Goal: Communication & Community: Answer question/provide support

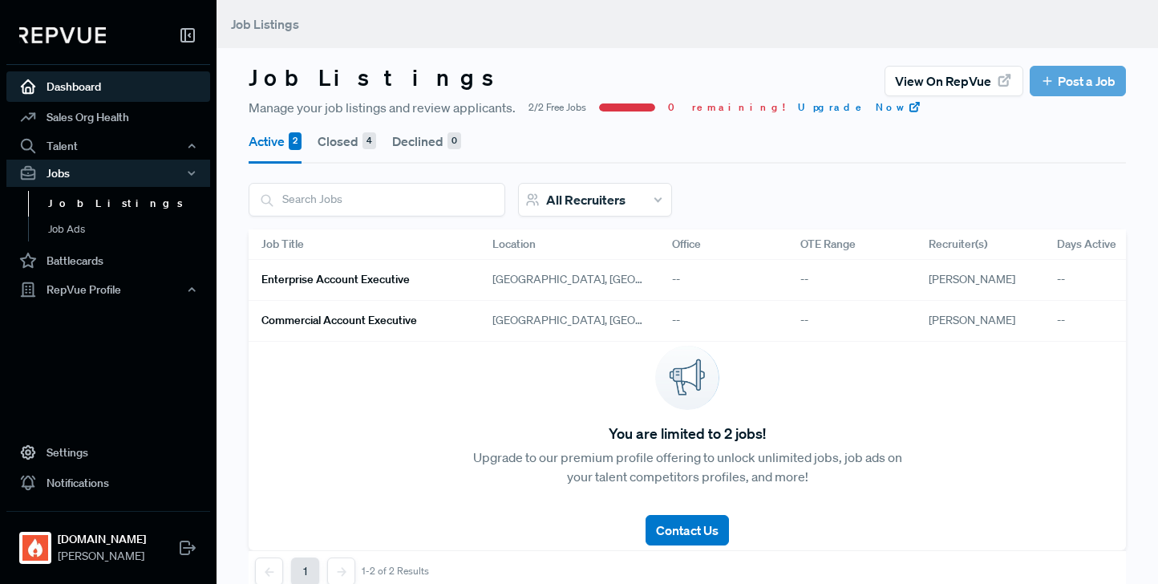
click at [79, 79] on link "Dashboard" at bounding box center [108, 86] width 204 height 30
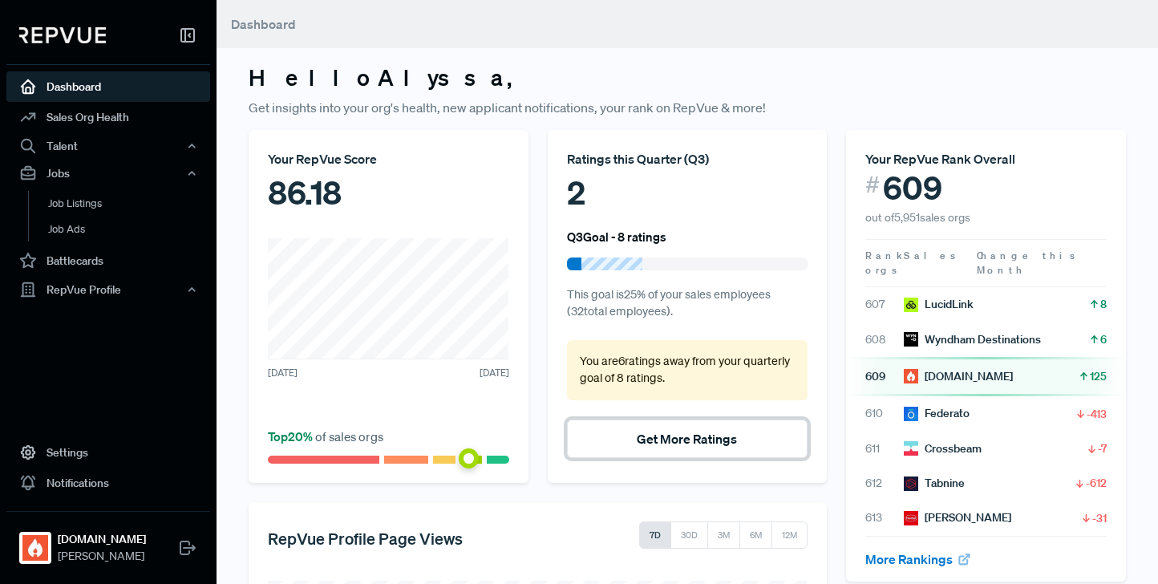
click at [621, 430] on button "Get More Ratings" at bounding box center [687, 438] width 241 height 38
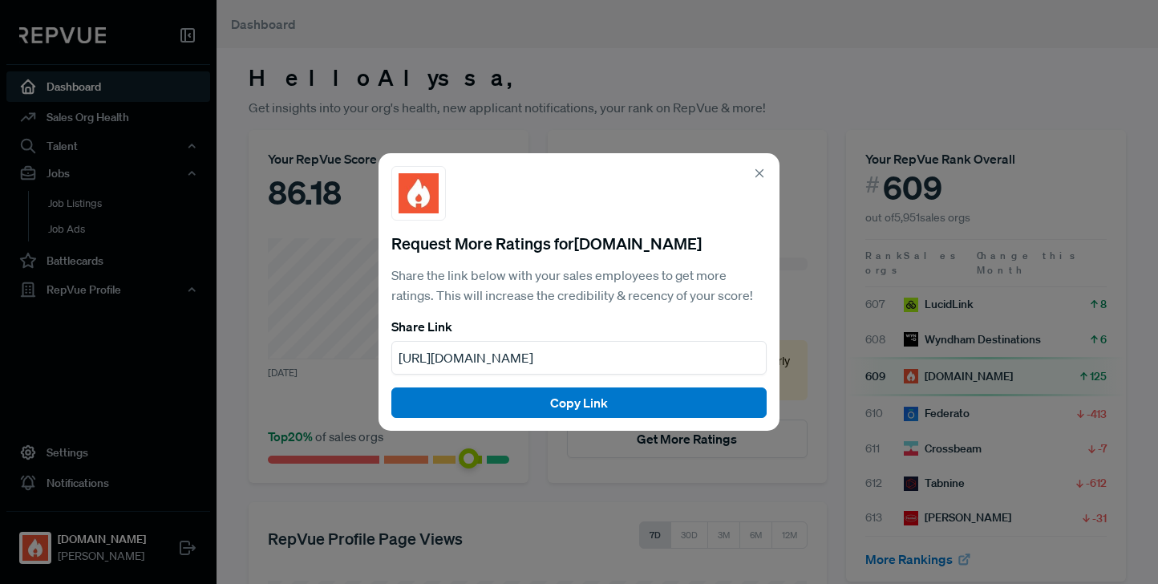
click at [761, 174] on use at bounding box center [759, 172] width 7 height 7
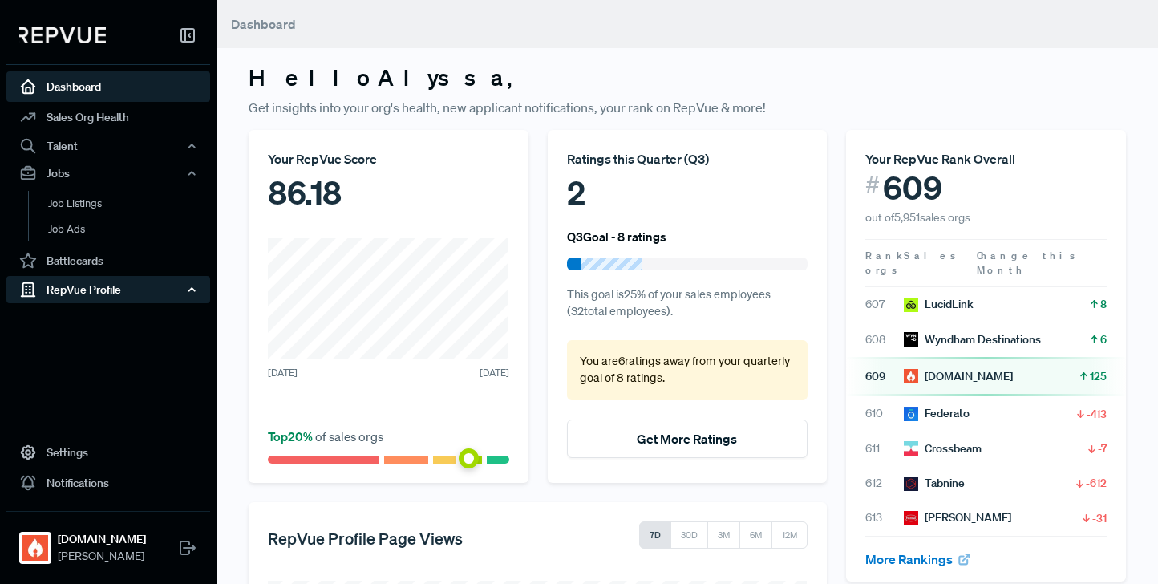
click at [79, 290] on div "RepVue Profile" at bounding box center [108, 289] width 204 height 27
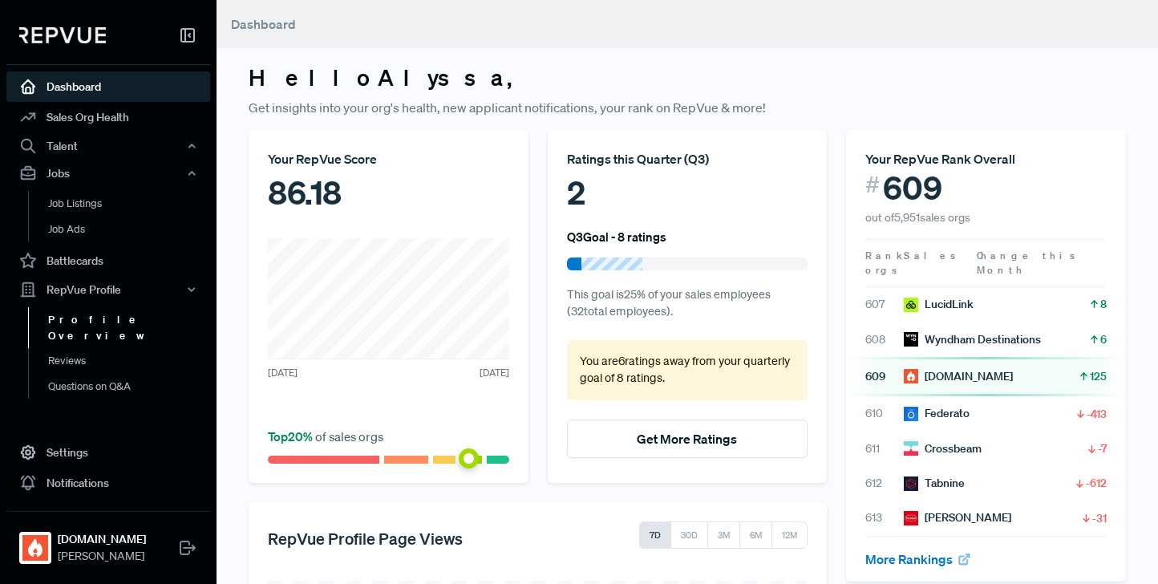
click at [73, 319] on link "Profile Overview" at bounding box center [130, 327] width 204 height 41
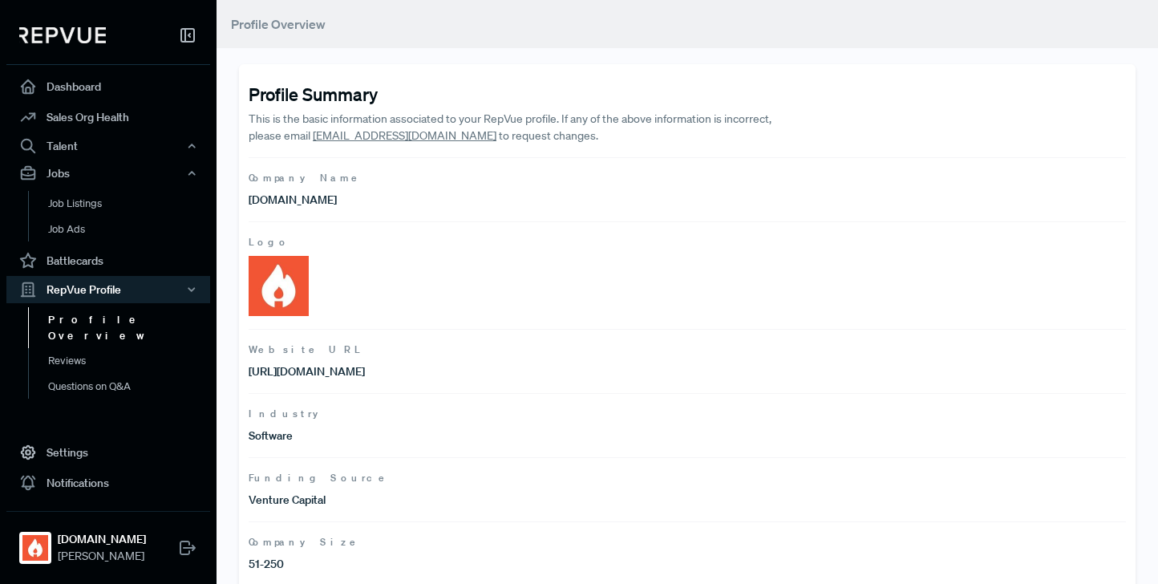
scroll to position [250, 0]
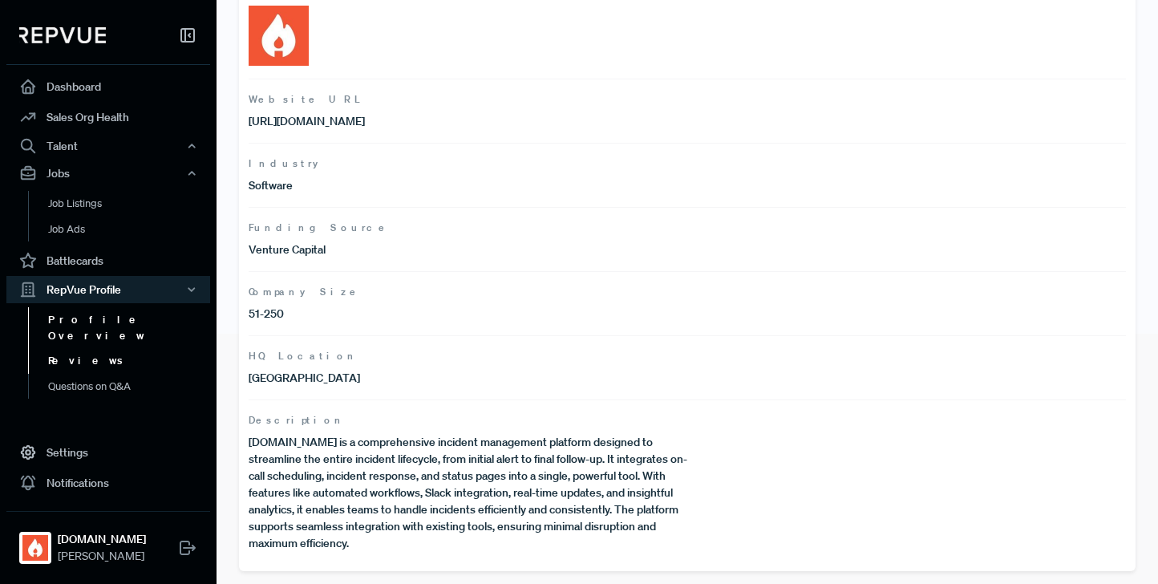
click at [79, 348] on link "Reviews" at bounding box center [130, 361] width 204 height 26
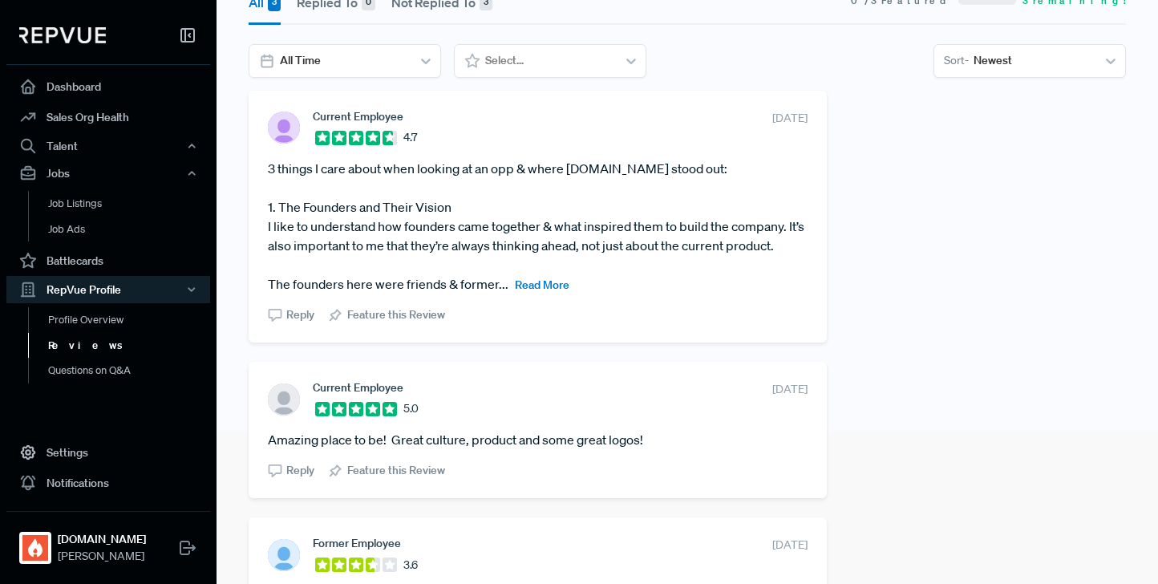
scroll to position [39, 0]
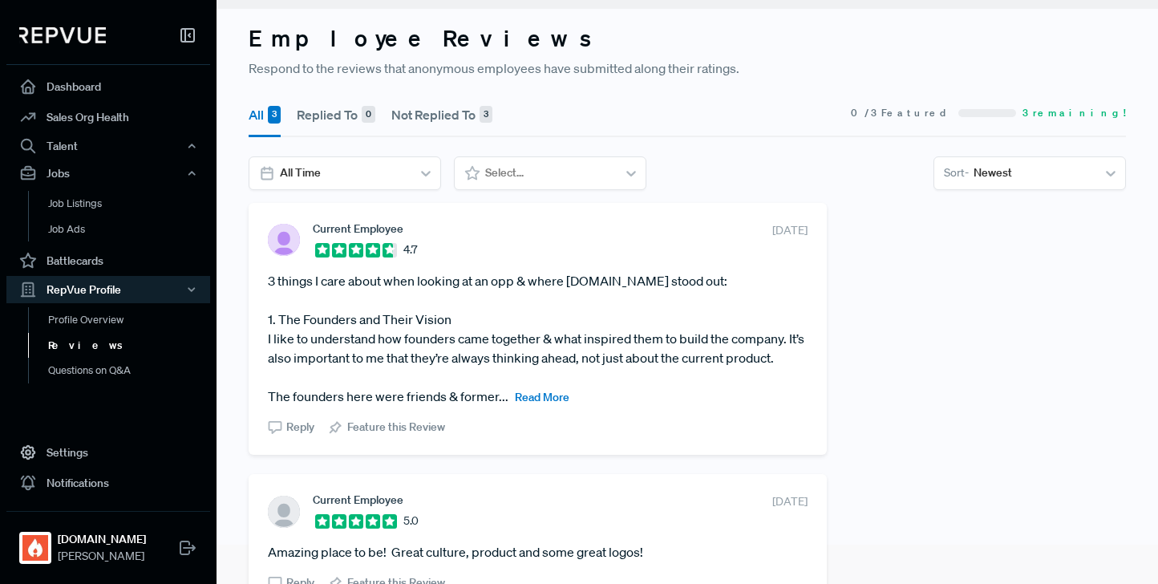
click at [430, 117] on button "Not Replied To 3" at bounding box center [441, 114] width 101 height 45
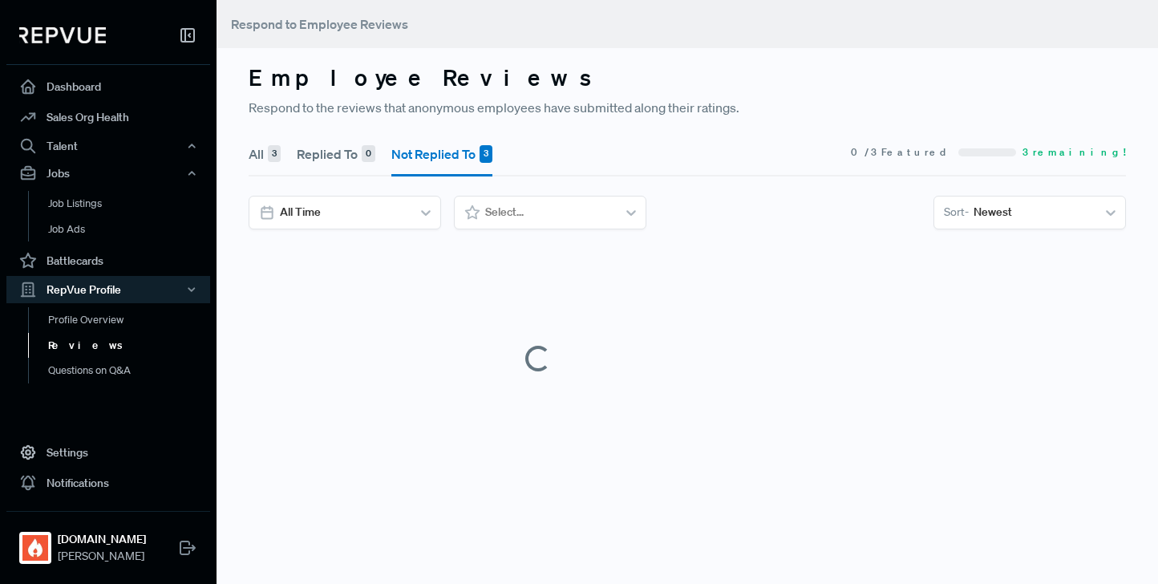
scroll to position [0, 0]
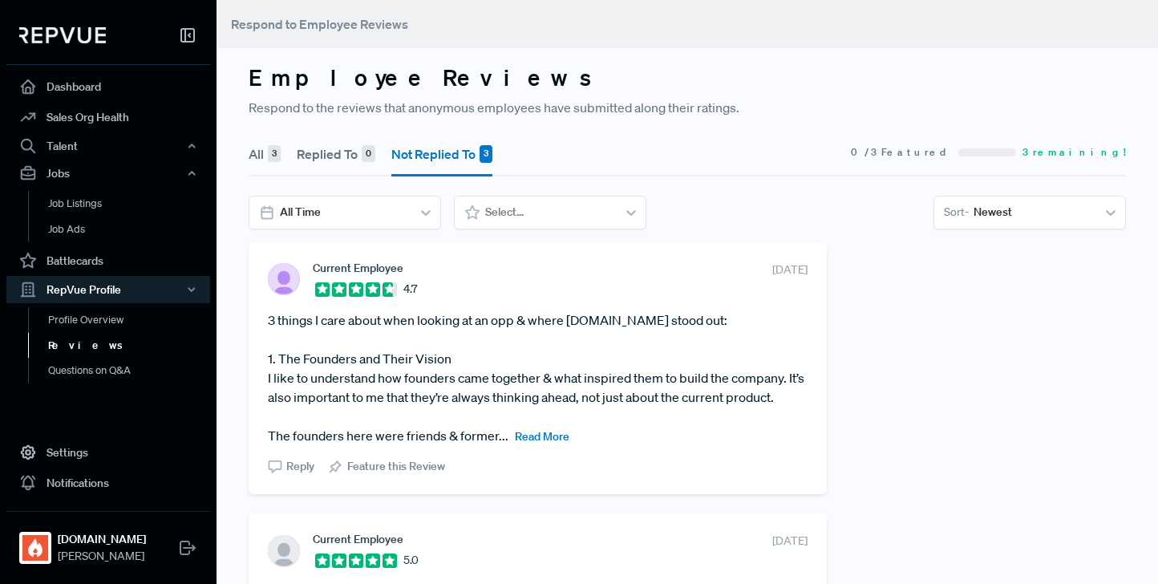
click at [268, 156] on div "3" at bounding box center [274, 154] width 13 height 18
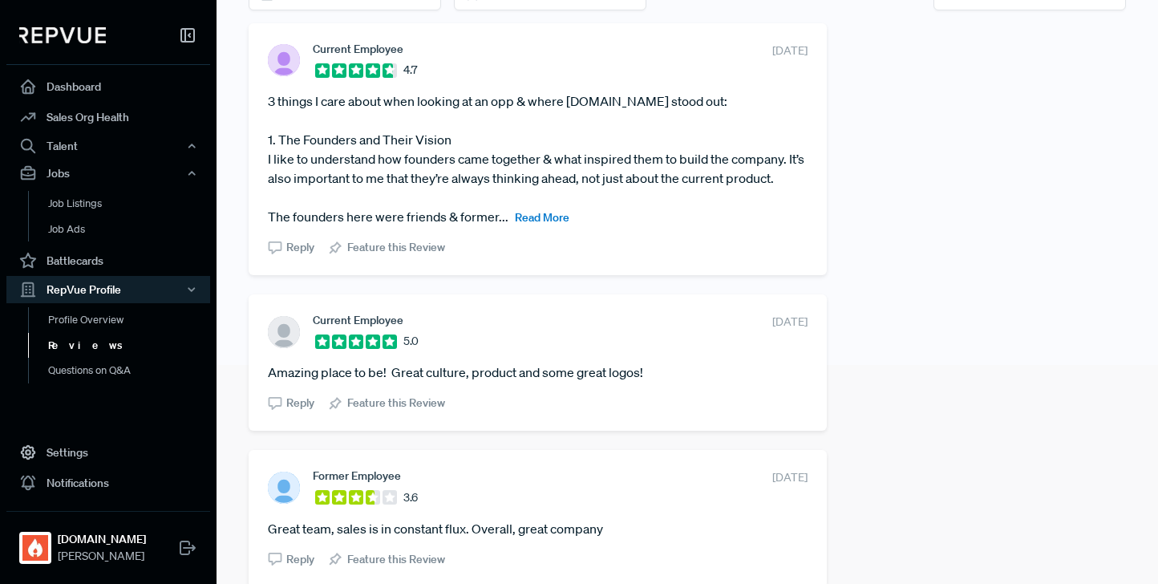
scroll to position [222, 0]
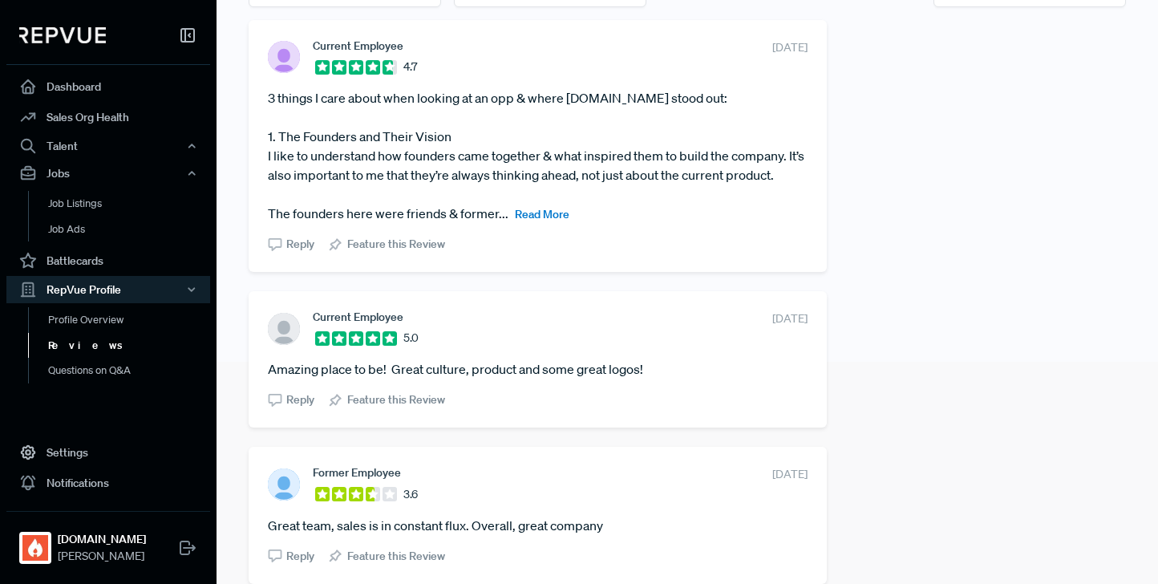
click at [541, 215] on span "Read More" at bounding box center [542, 214] width 55 height 14
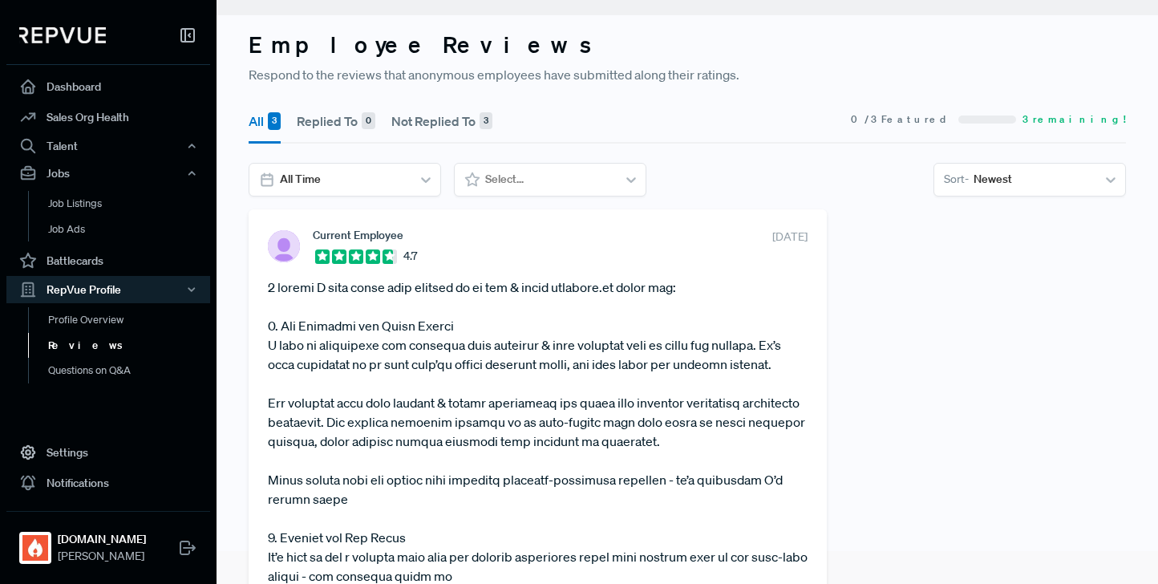
scroll to position [0, 0]
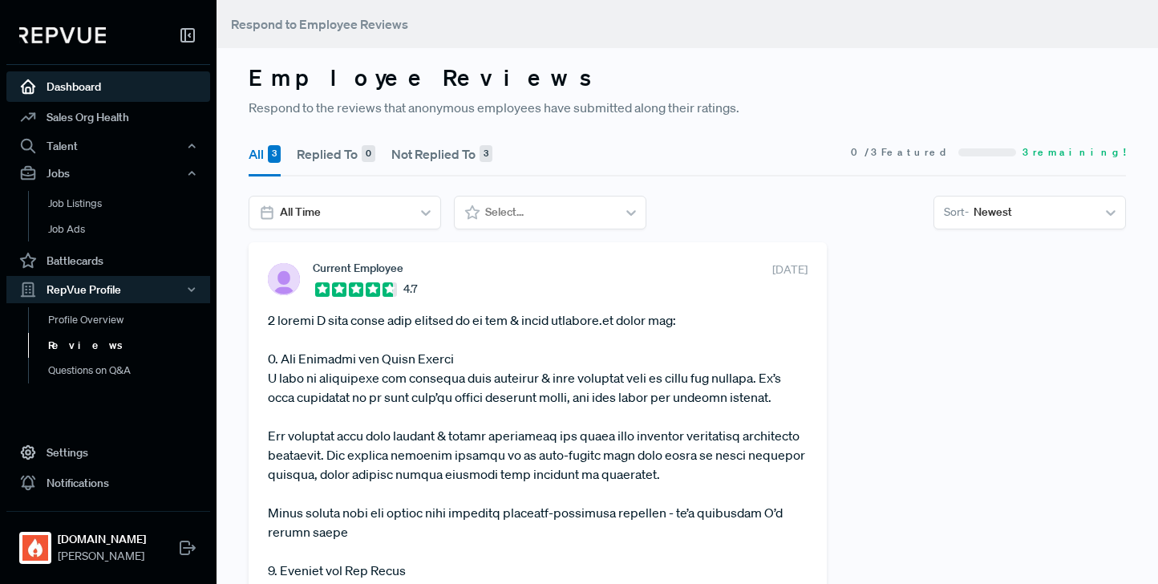
click at [108, 80] on link "Dashboard" at bounding box center [108, 86] width 204 height 30
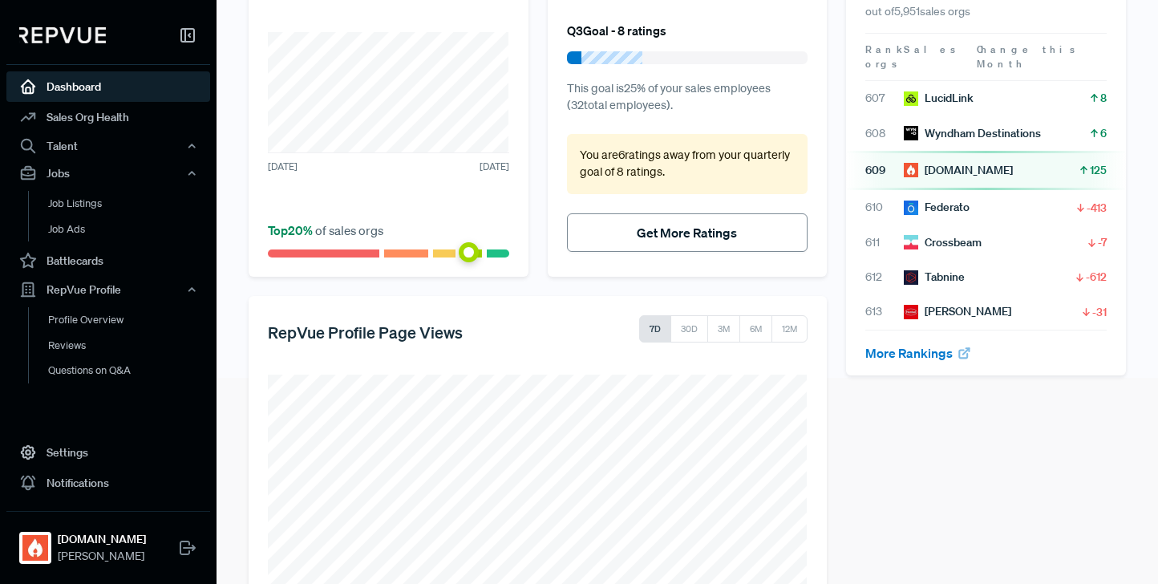
scroll to position [310, 0]
